Goal: Task Accomplishment & Management: Manage account settings

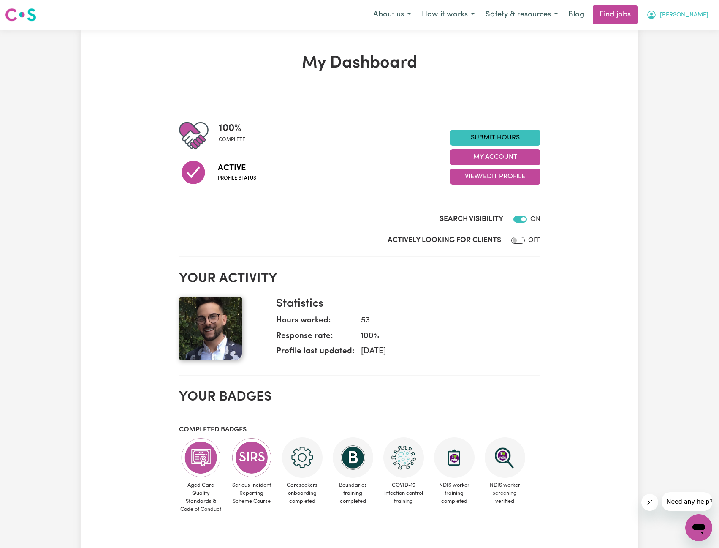
click at [697, 11] on button "[PERSON_NAME]" at bounding box center [677, 15] width 73 height 18
click at [680, 26] on link "My Account" at bounding box center [680, 33] width 67 height 16
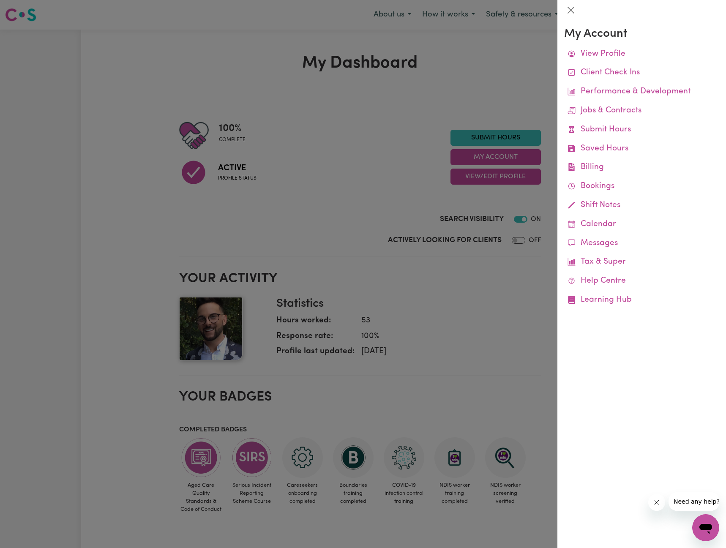
click at [437, 215] on div at bounding box center [363, 274] width 726 height 548
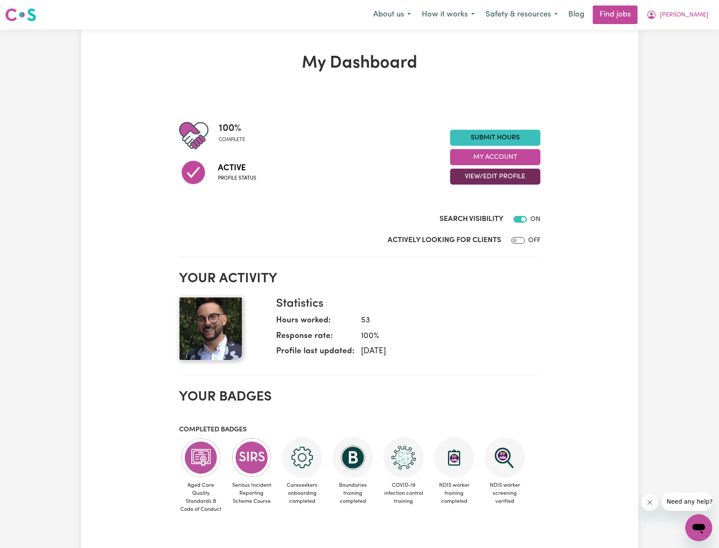
click at [489, 179] on button "View/Edit Profile" at bounding box center [495, 177] width 90 height 16
click at [517, 211] on link "Edit Profile" at bounding box center [490, 214] width 79 height 17
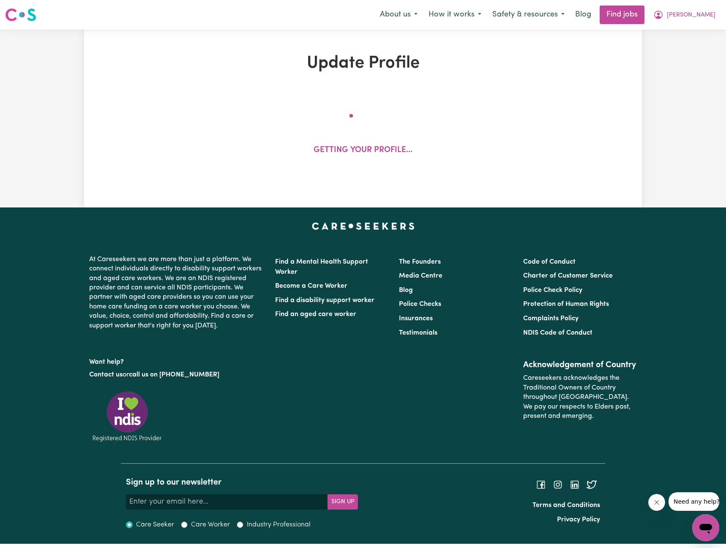
select select "[DEMOGRAPHIC_DATA]"
select select "[DEMOGRAPHIC_DATA] Citizen"
select select "Studying a healthcare related degree or qualification"
select select "55"
select select "65"
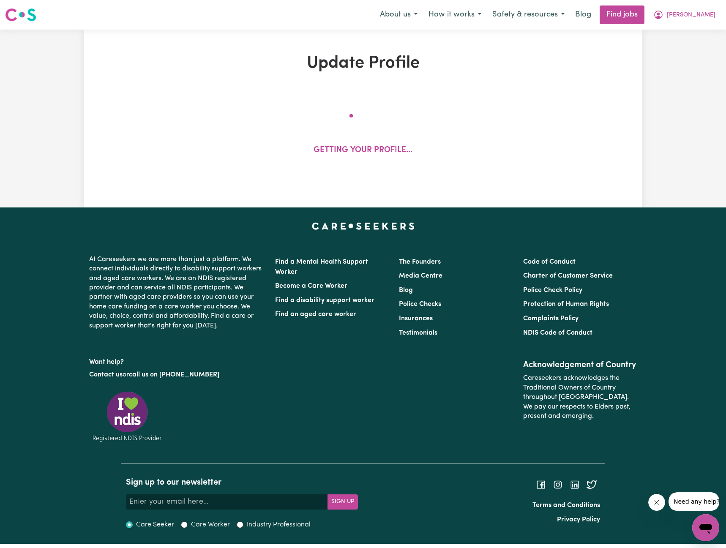
select select "65"
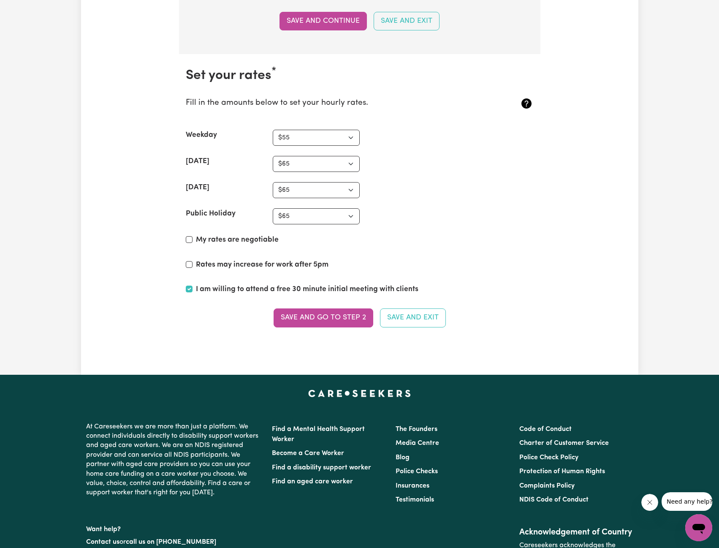
scroll to position [1909, 0]
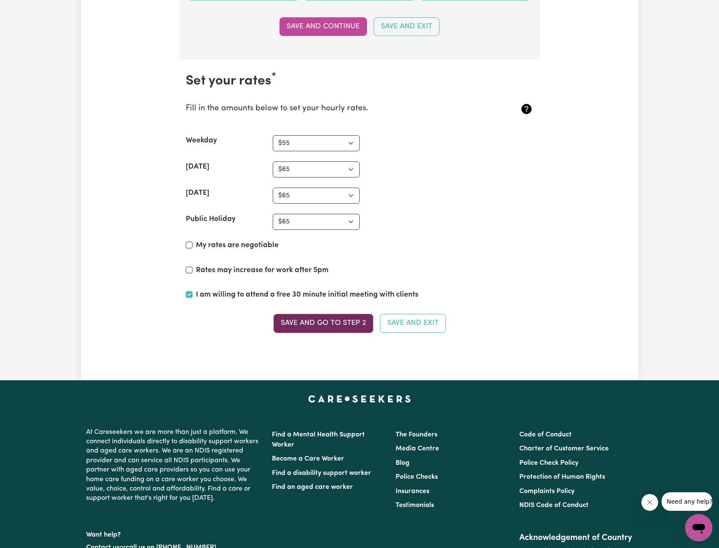
click at [337, 323] on button "Save and go to Step 2" at bounding box center [324, 323] width 100 height 19
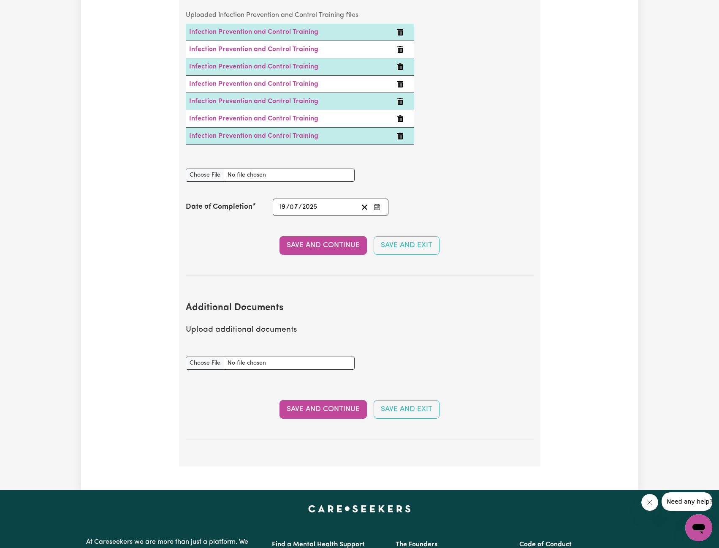
scroll to position [1401, 0]
click at [328, 400] on button "Save and Continue" at bounding box center [323, 409] width 87 height 19
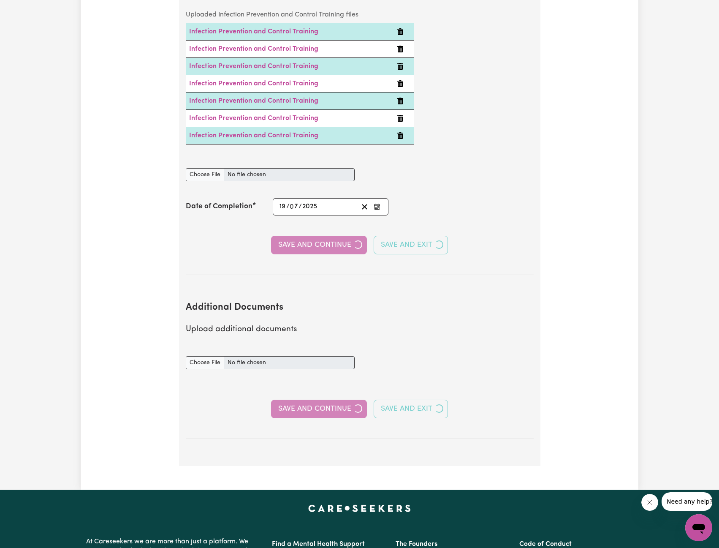
select select "2017"
select select "Certificate III (Individual Support)"
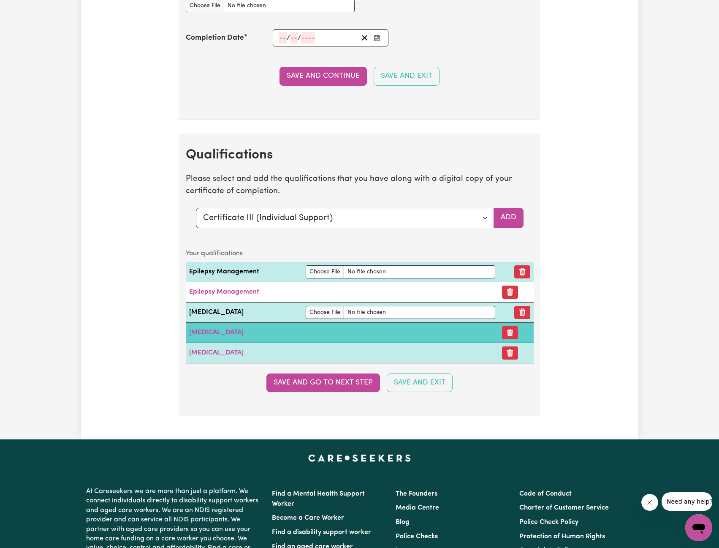
scroll to position [1987, 0]
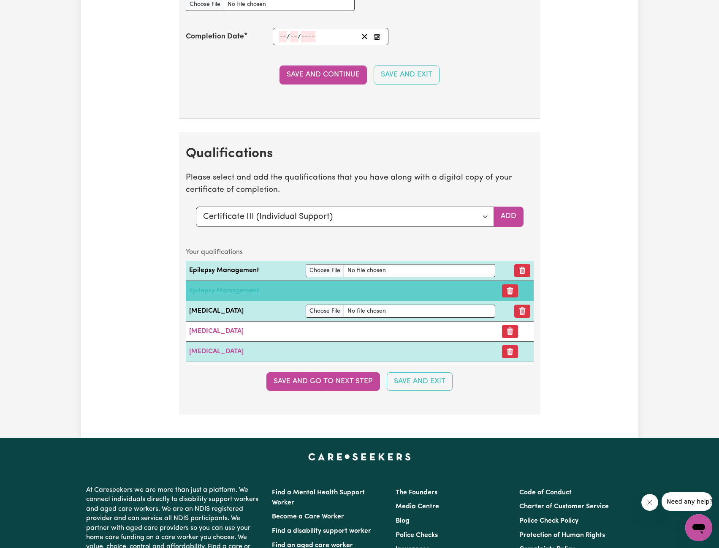
click at [228, 290] on link "Epilepsy Management" at bounding box center [224, 290] width 70 height 7
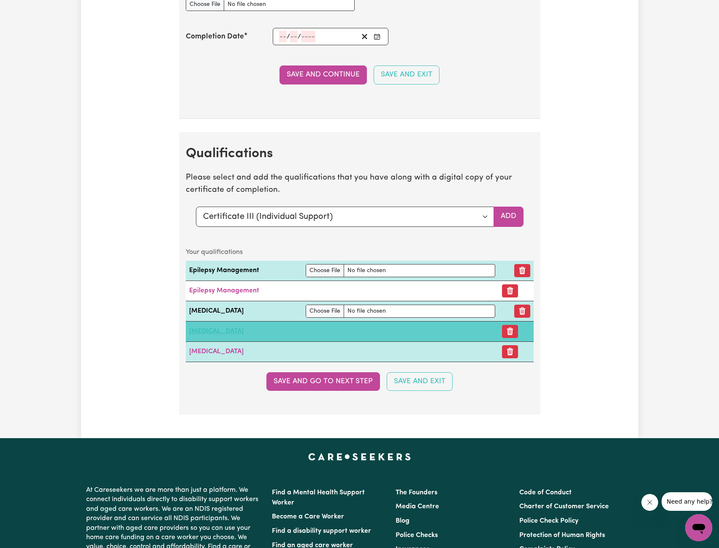
click at [233, 332] on link "[MEDICAL_DATA]" at bounding box center [216, 331] width 54 height 7
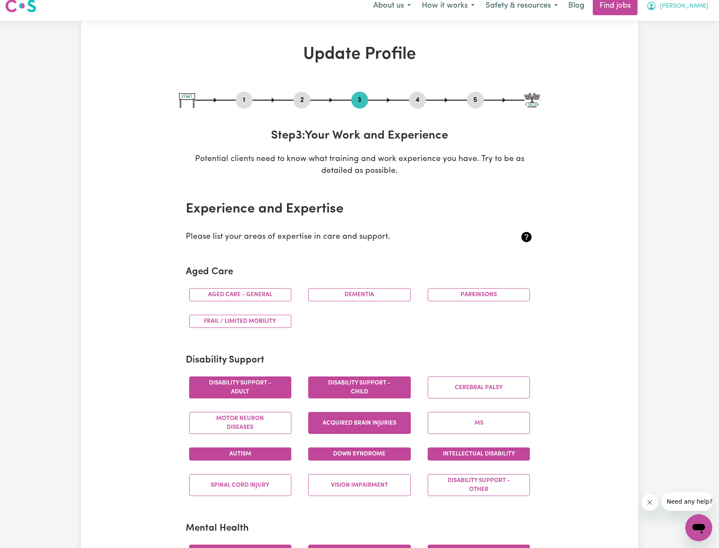
scroll to position [0, 0]
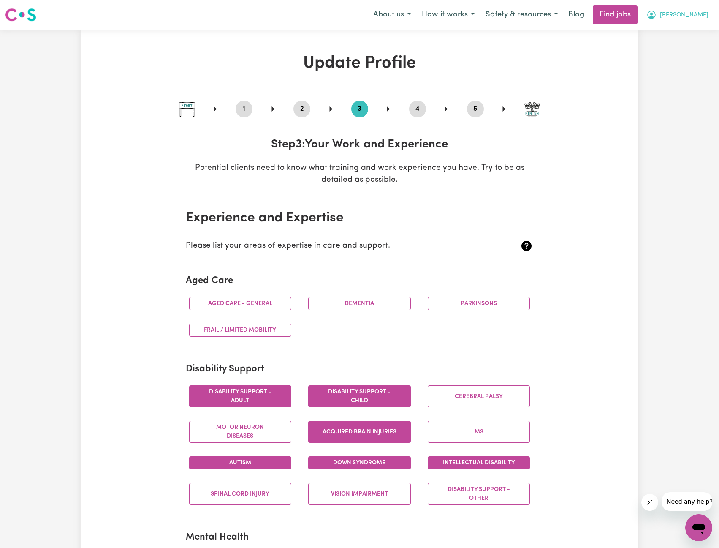
click at [691, 19] on span "[PERSON_NAME]" at bounding box center [684, 15] width 49 height 9
click at [670, 63] on link "Logout" at bounding box center [680, 65] width 67 height 16
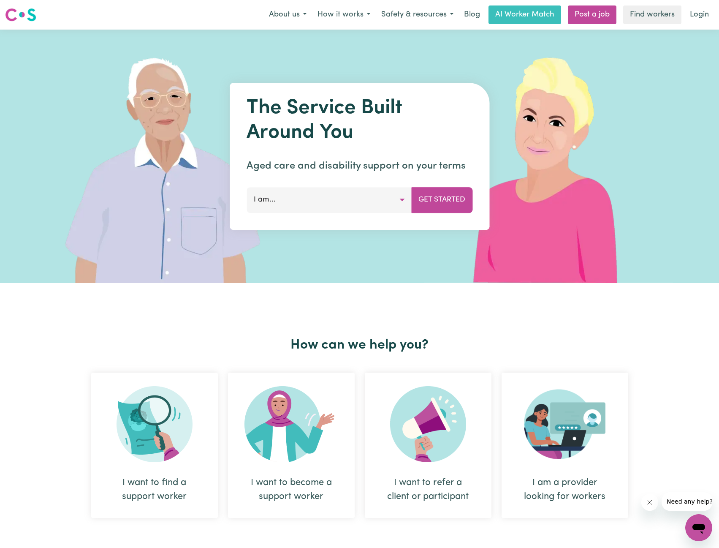
click at [695, 17] on link "Login" at bounding box center [699, 14] width 29 height 19
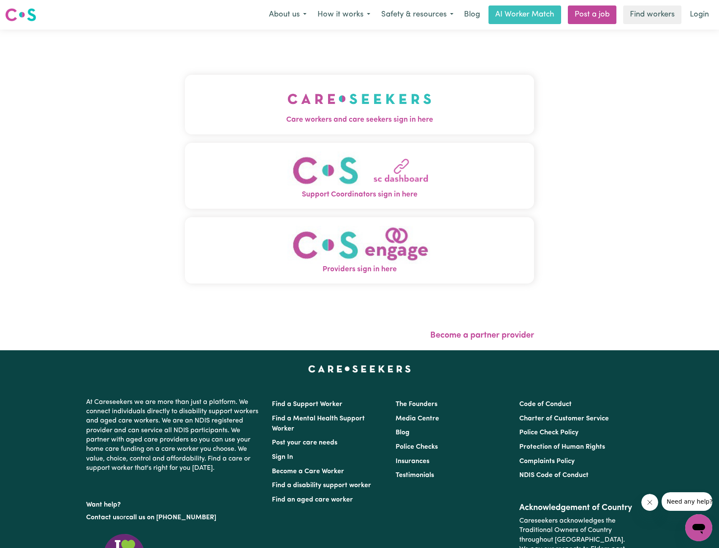
click at [288, 88] on img "Care workers and care seekers sign in here" at bounding box center [360, 98] width 144 height 31
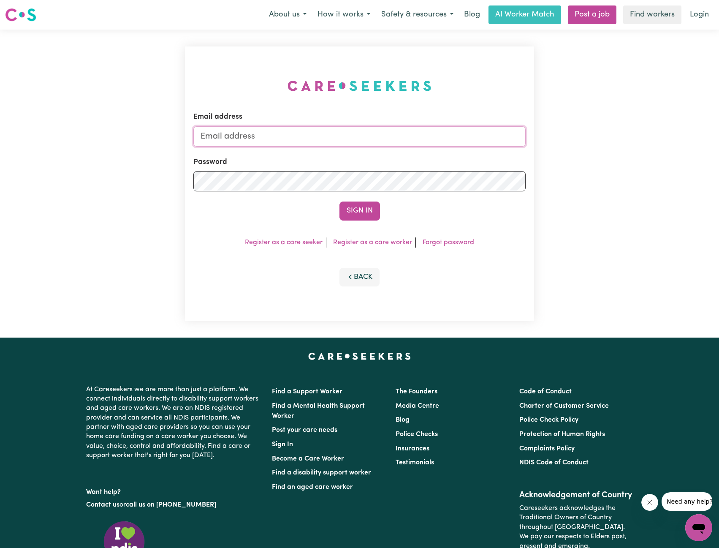
click at [321, 133] on input "Email address" at bounding box center [359, 136] width 333 height 20
drag, startPoint x: 244, startPoint y: 136, endPoint x: 392, endPoint y: 139, distance: 148.3
click at [386, 138] on input "[EMAIL_ADDRESS][PERSON_NAME][DOMAIN_NAME]" at bounding box center [359, 136] width 333 height 20
type input "superuser~[EMAIL_ADDRESS][DOMAIN_NAME]"
click at [360, 218] on button "Sign In" at bounding box center [360, 210] width 41 height 19
